Goal: Information Seeking & Learning: Learn about a topic

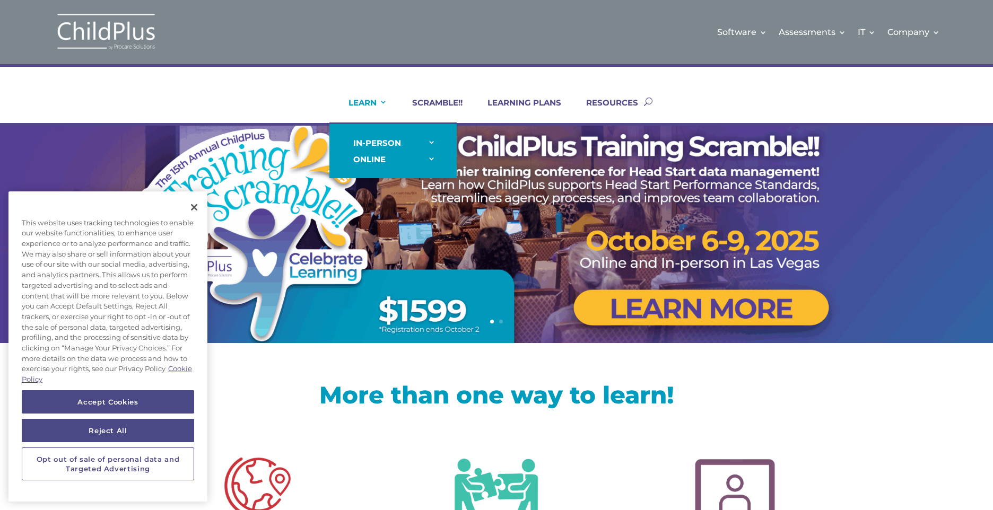
click at [378, 105] on link "LEARN" at bounding box center [361, 110] width 52 height 25
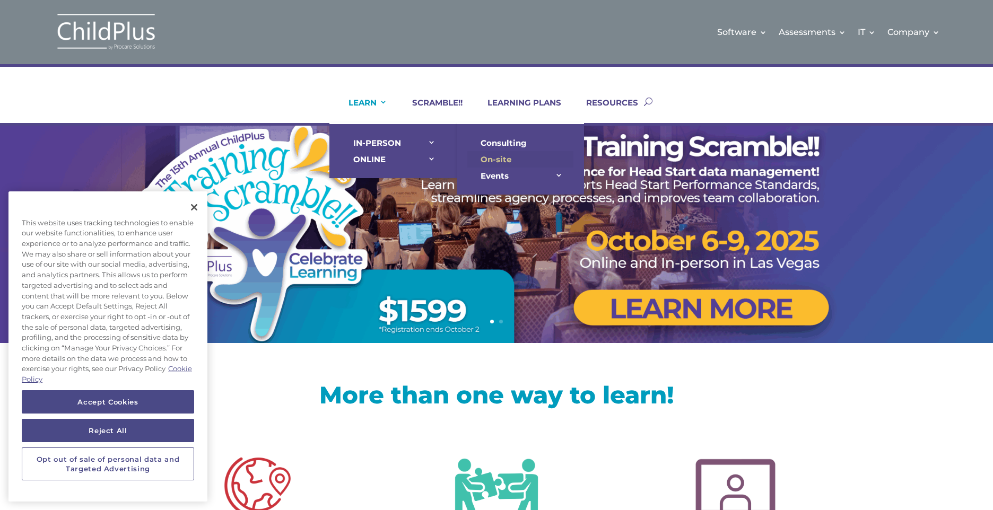
click at [527, 159] on link "On-site" at bounding box center [520, 159] width 106 height 16
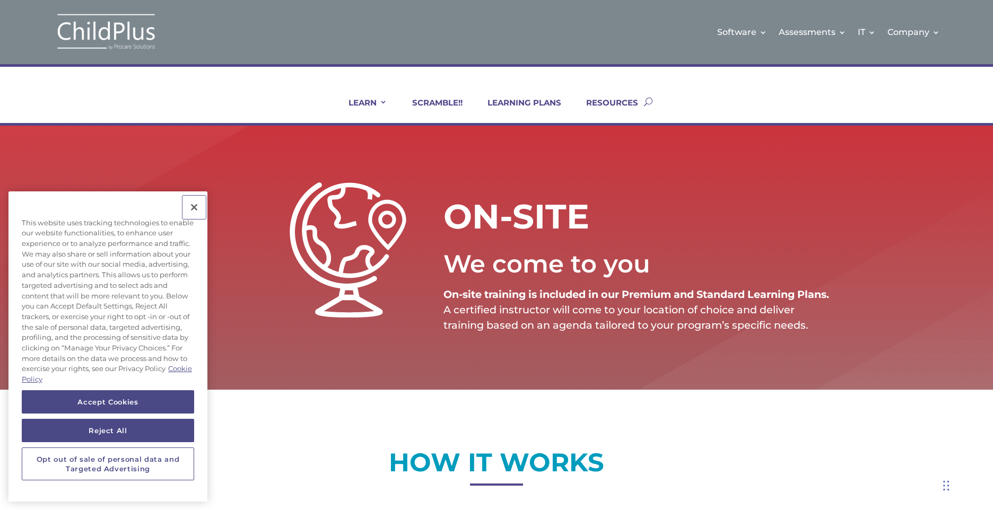
click at [197, 202] on button "Close" at bounding box center [194, 207] width 23 height 23
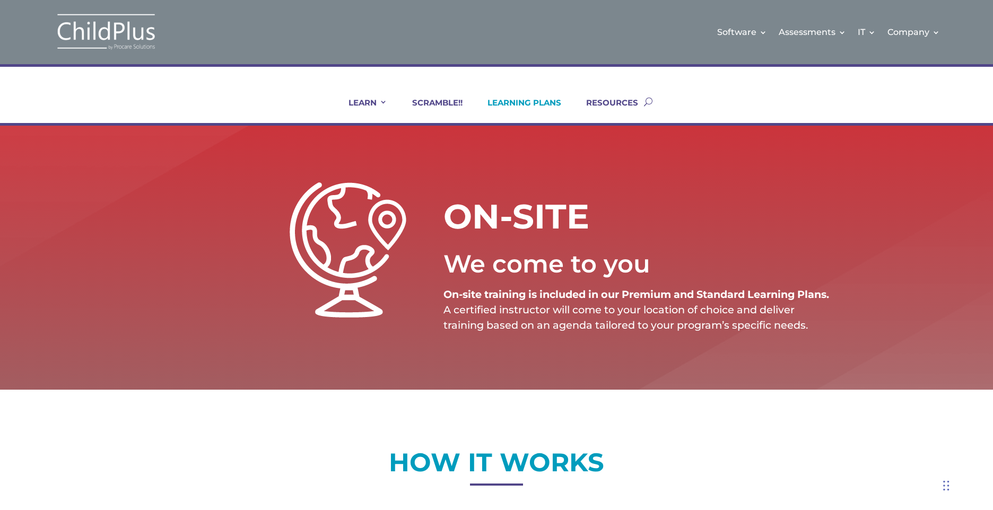
click at [525, 107] on link "LEARNING PLANS" at bounding box center [517, 110] width 87 height 25
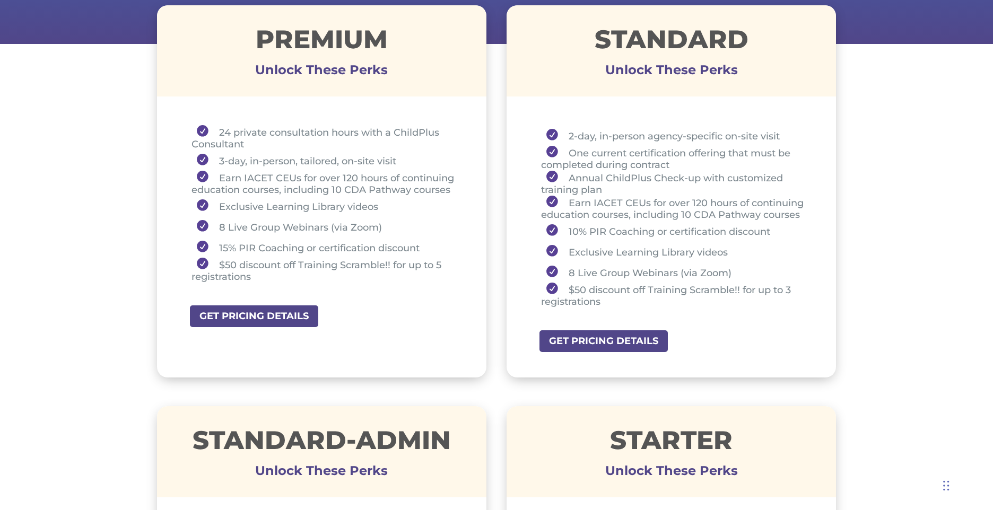
scroll to position [409, 0]
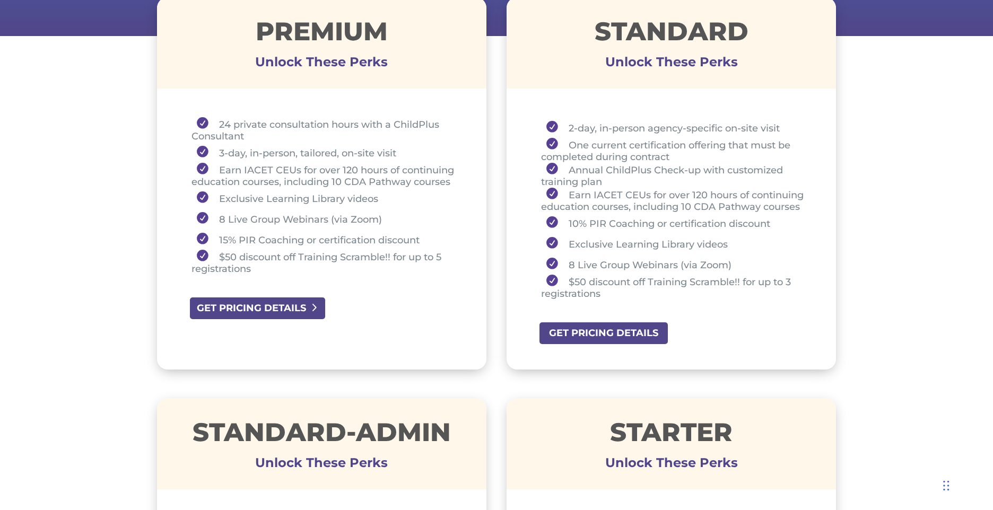
click at [309, 312] on link "GET PRICING DETAILS" at bounding box center [257, 309] width 137 height 24
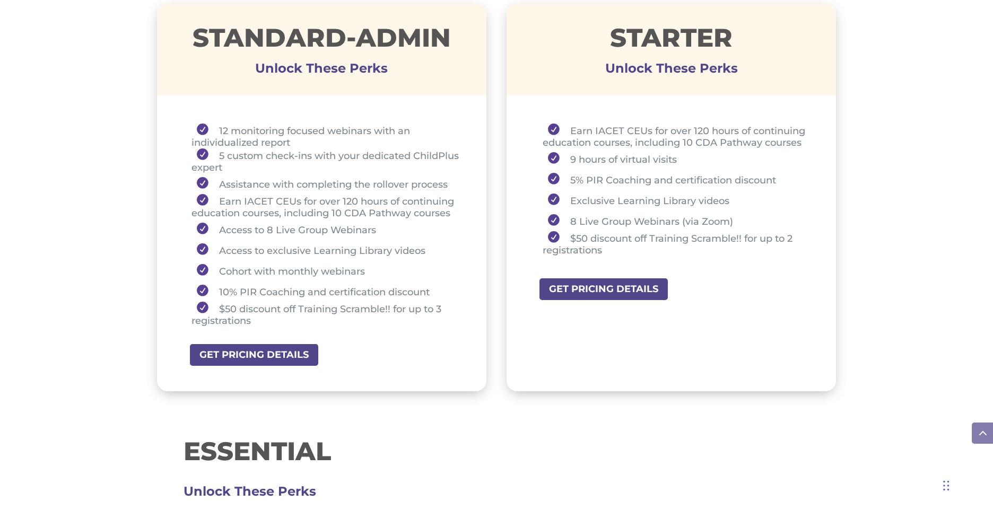
scroll to position [791, 0]
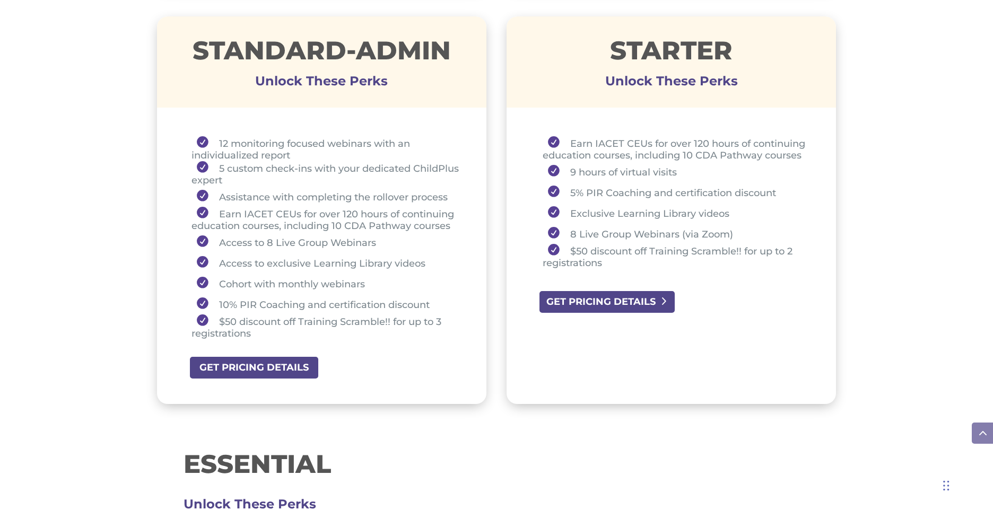
click at [634, 305] on link "GET PRICING DETAILS" at bounding box center [607, 302] width 137 height 24
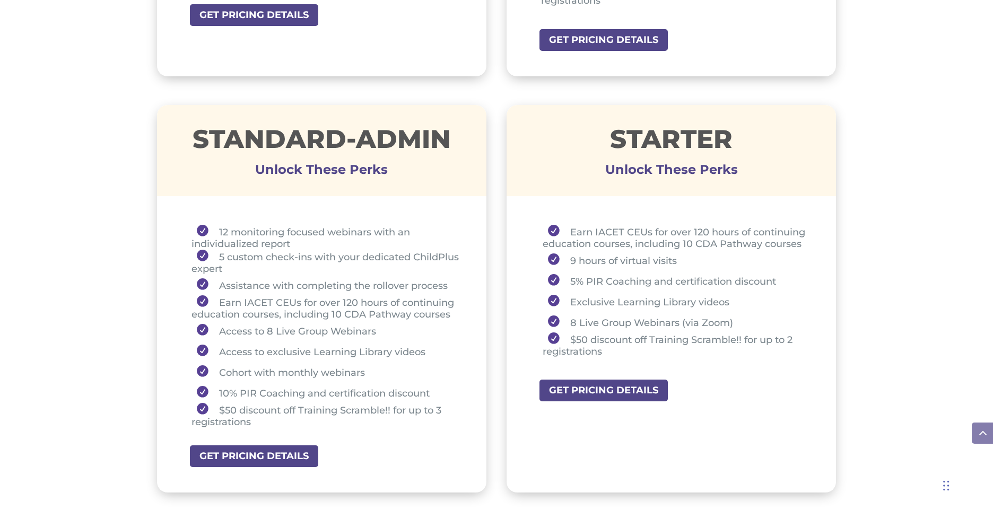
scroll to position [706, 0]
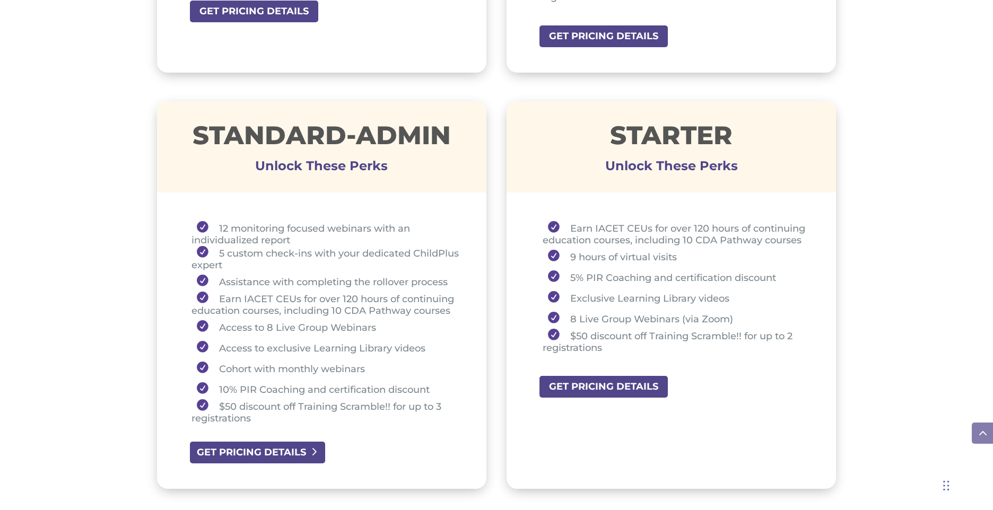
click at [267, 447] on link "GET PRICING DETAILS" at bounding box center [257, 453] width 137 height 24
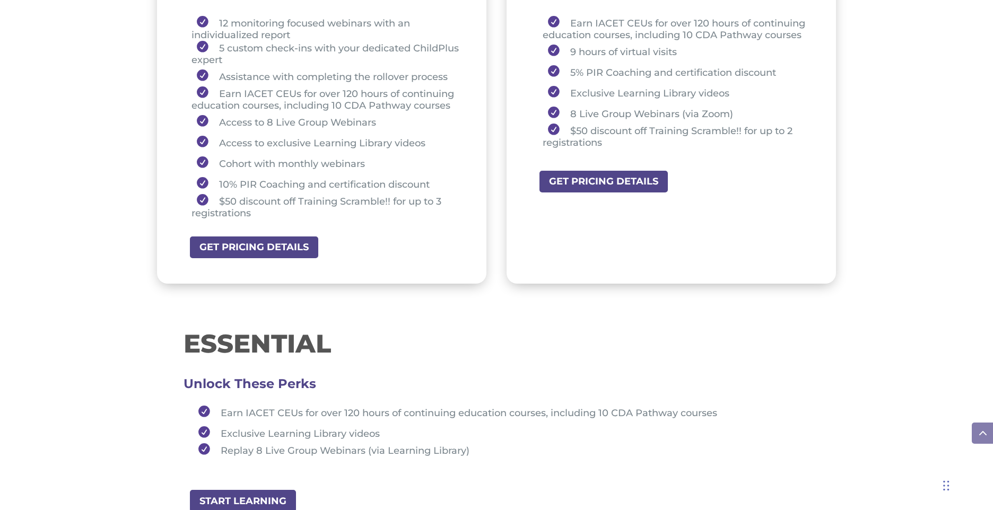
scroll to position [917, 0]
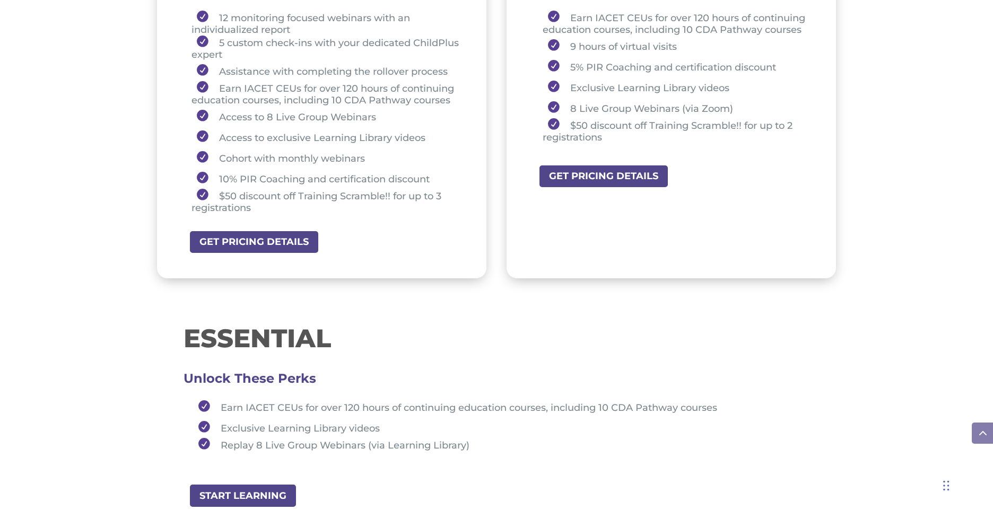
click at [483, 321] on div "ESSENTIAL Unlock These Perks Earn IACET CEUs for over 120 hours of continuing e…" at bounding box center [496, 395] width 679 height 177
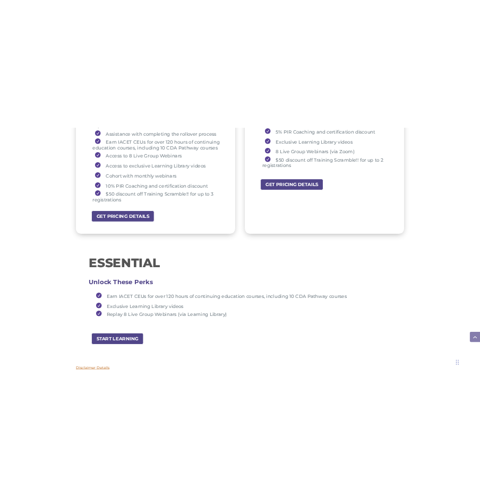
scroll to position [976, 0]
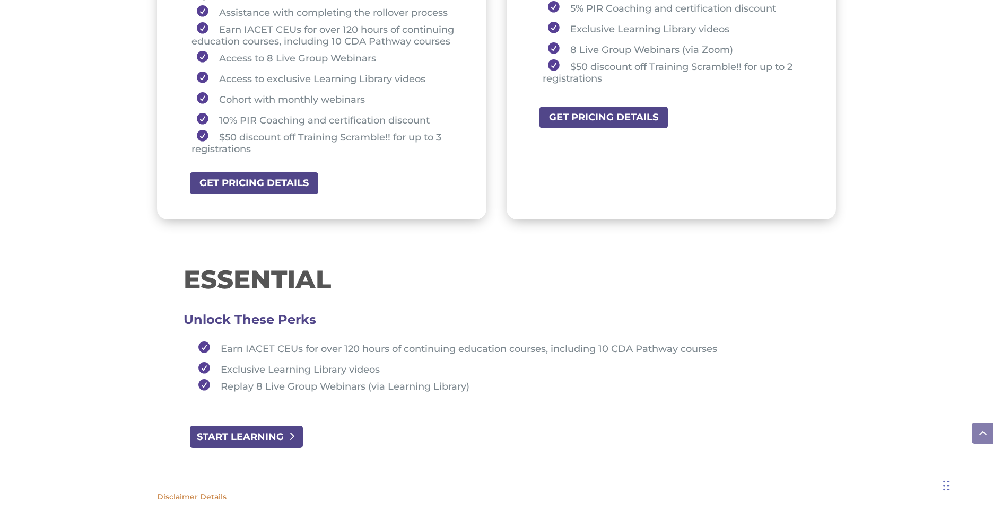
click at [270, 438] on link "START LEARNING" at bounding box center [246, 437] width 115 height 24
